Goal: Book appointment/travel/reservation

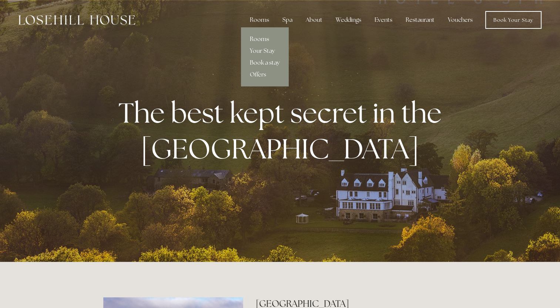
click at [258, 35] on link "Rooms" at bounding box center [265, 39] width 48 height 12
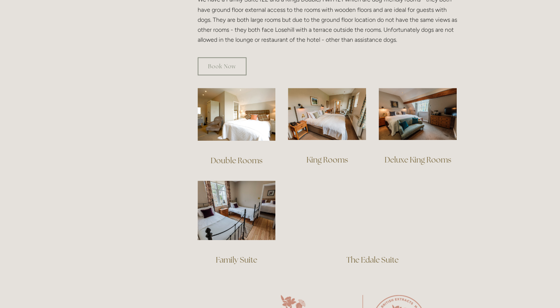
scroll to position [444, 0]
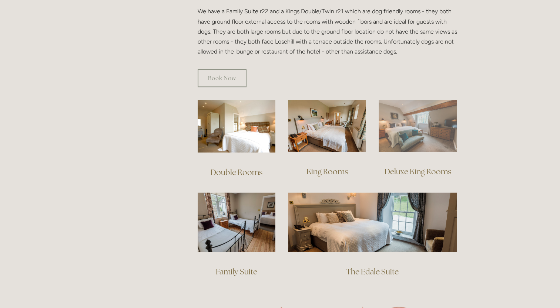
click at [421, 124] on img at bounding box center [417, 126] width 78 height 52
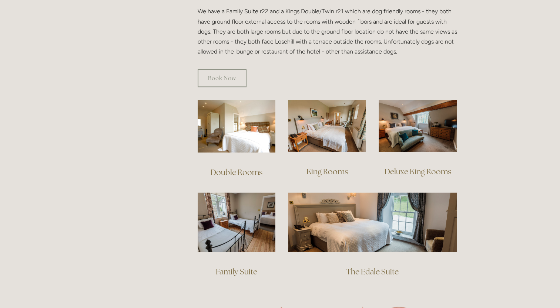
click at [364, 267] on link "The Edale Suite" at bounding box center [372, 272] width 52 height 10
click at [399, 167] on link "Deluxe King Rooms" at bounding box center [417, 172] width 67 height 10
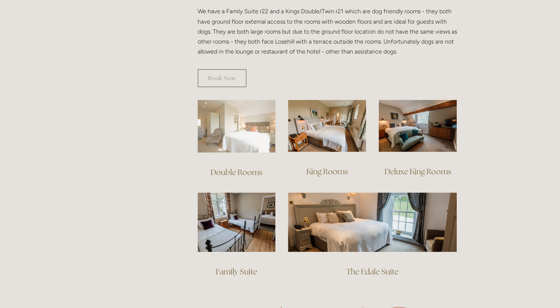
click at [243, 129] on img at bounding box center [237, 126] width 78 height 53
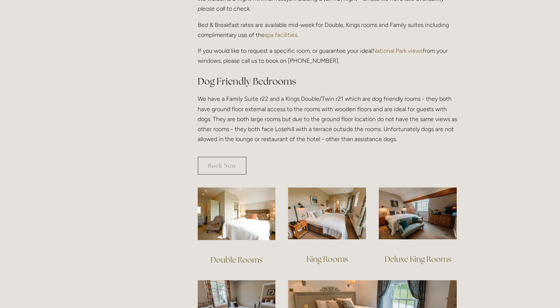
scroll to position [296, 0]
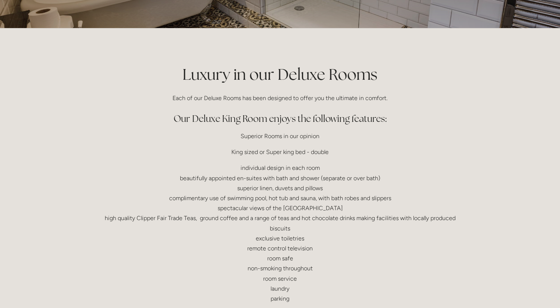
scroll to position [119, 0]
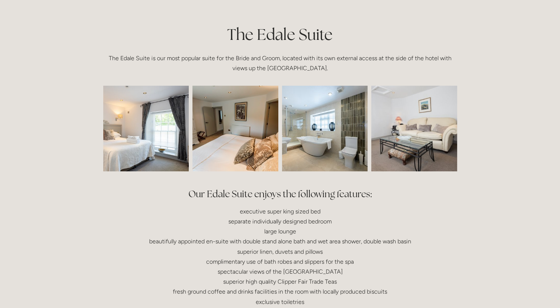
scroll to position [148, 0]
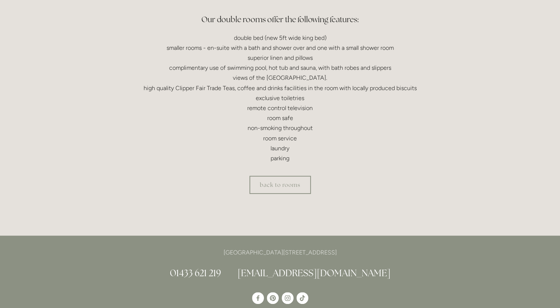
scroll to position [222, 0]
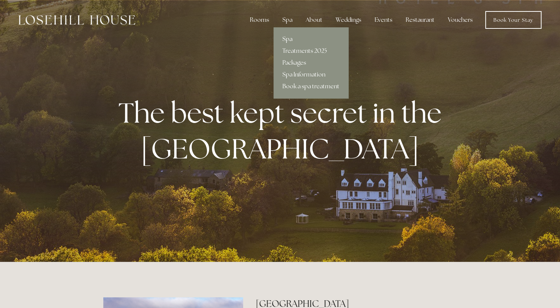
click at [287, 38] on link "Spa" at bounding box center [310, 39] width 75 height 12
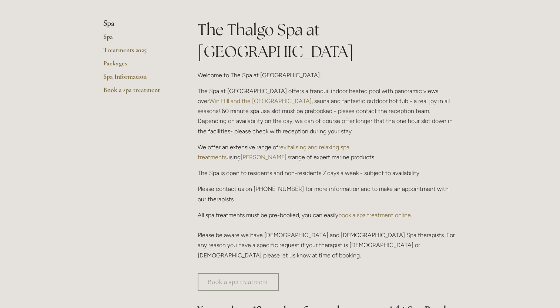
scroll to position [185, 0]
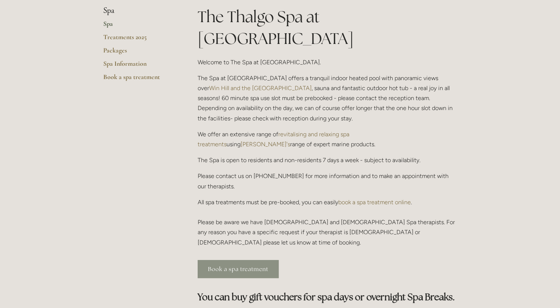
click at [247, 260] on link "Book a spa treatment" at bounding box center [238, 269] width 81 height 18
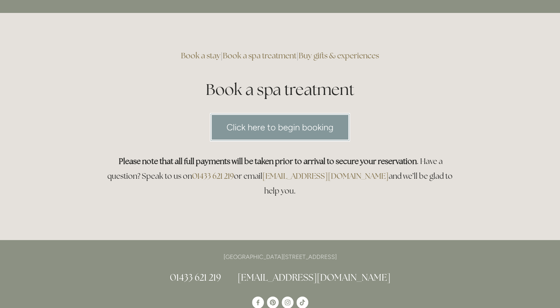
scroll to position [37, 0]
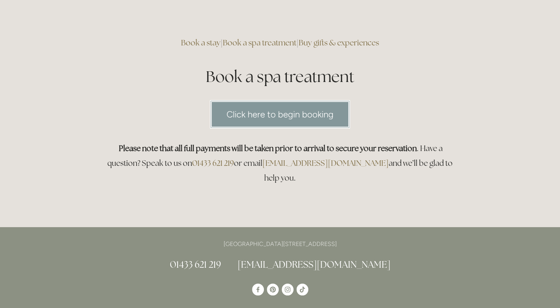
click at [293, 111] on link "Click here to begin booking" at bounding box center [280, 114] width 140 height 28
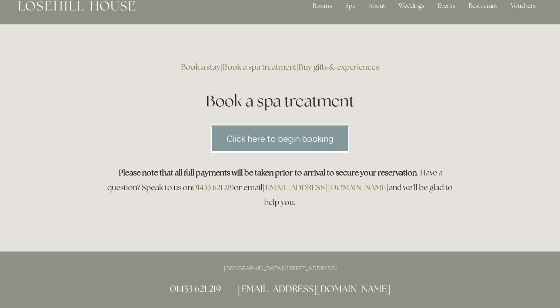
scroll to position [0, 0]
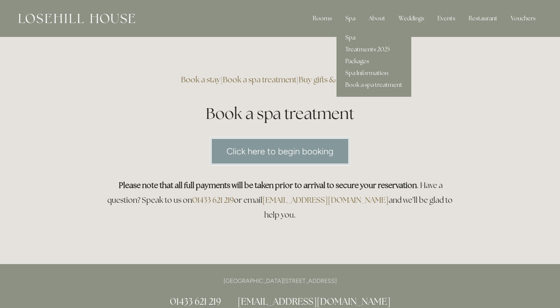
click at [351, 39] on link "Spa" at bounding box center [373, 38] width 75 height 12
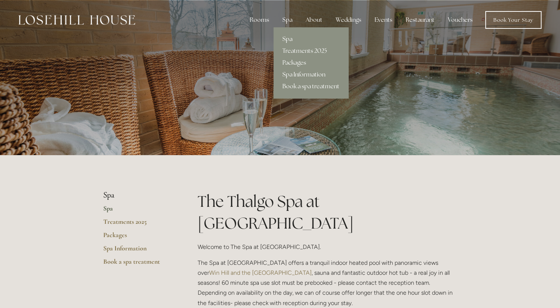
click at [294, 75] on link "Spa Information" at bounding box center [310, 75] width 75 height 12
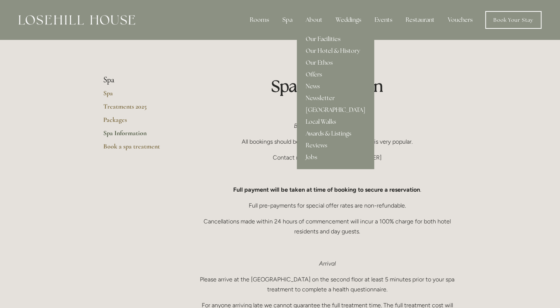
click at [315, 39] on link "Our Facilities" at bounding box center [335, 39] width 77 height 12
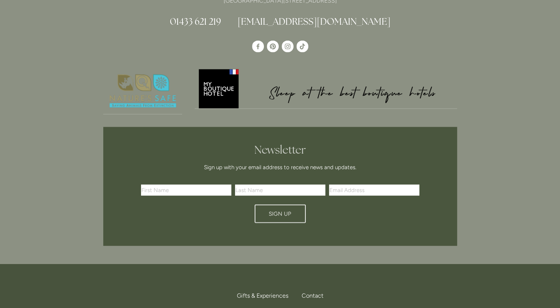
scroll to position [1886, 0]
